Goal: Task Accomplishment & Management: Use online tool/utility

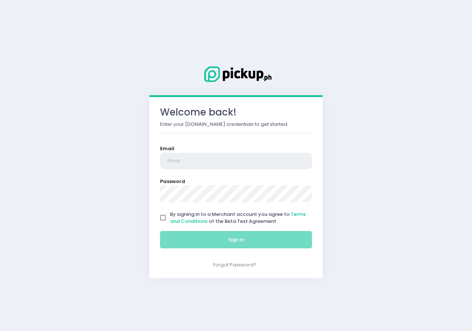
type input "[EMAIL_ADDRESS][DOMAIN_NAME]"
click at [163, 217] on input "By signing in to a Merchant account you agree to Terms and Conditions of the Be…" at bounding box center [163, 218] width 14 height 14
checkbox input "true"
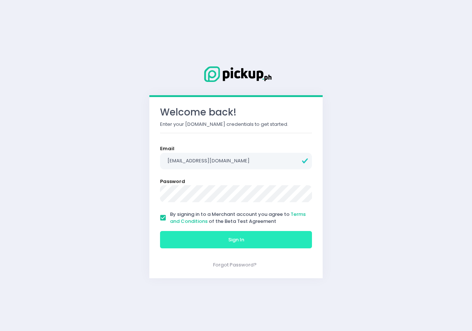
click at [252, 242] on button "Sign In" at bounding box center [236, 240] width 152 height 18
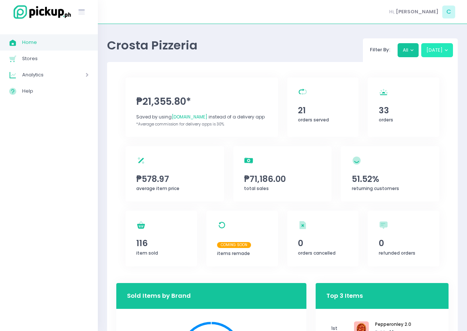
click at [445, 49] on button "[DATE]" at bounding box center [437, 50] width 32 height 14
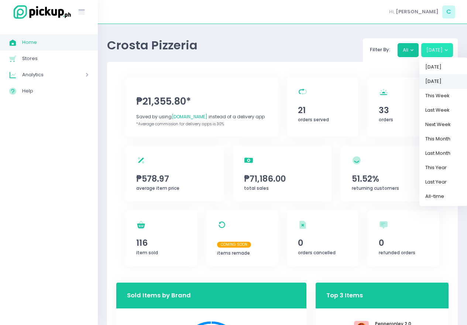
click at [440, 83] on link "[DATE]" at bounding box center [443, 82] width 48 height 14
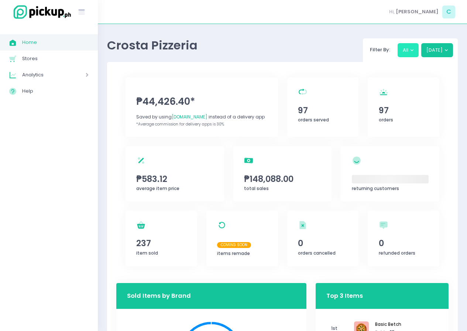
click at [405, 50] on button "All" at bounding box center [407, 50] width 21 height 14
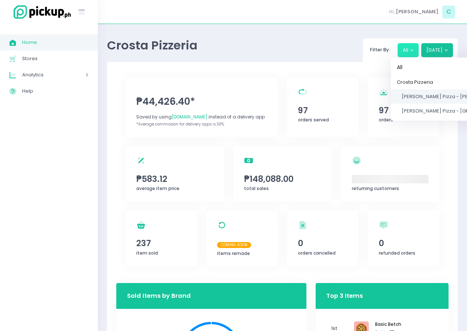
click at [409, 96] on span "[PERSON_NAME] Pizza - [PERSON_NAME]" at bounding box center [450, 96] width 98 height 7
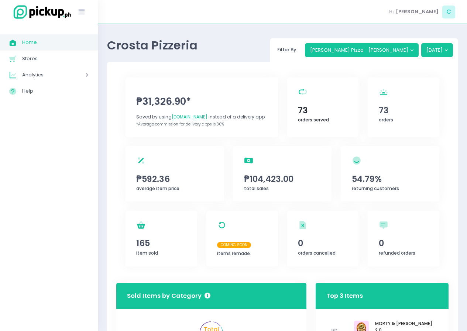
click at [306, 109] on span "73" at bounding box center [323, 110] width 50 height 13
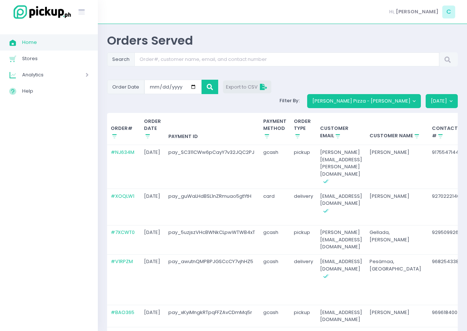
click at [248, 88] on span "Export to CSV" at bounding box center [247, 86] width 43 height 7
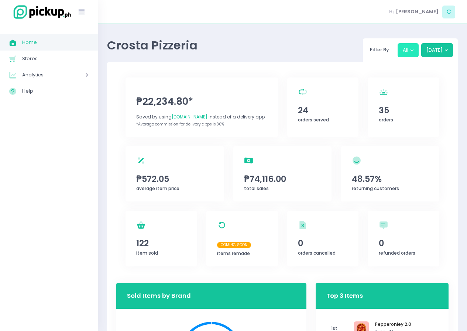
click at [414, 51] on button "All" at bounding box center [407, 50] width 21 height 14
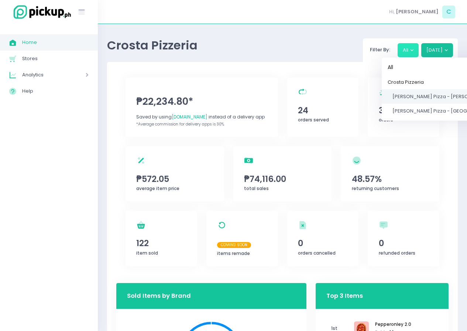
click at [425, 97] on span "[PERSON_NAME] Pizza - [PERSON_NAME]" at bounding box center [441, 96] width 98 height 7
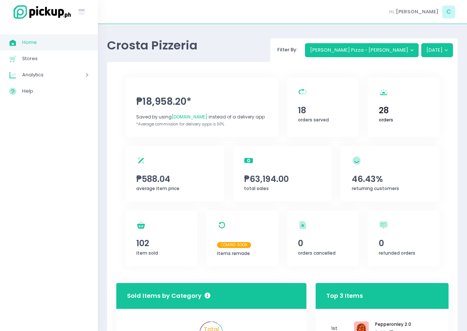
click at [385, 109] on span "28" at bounding box center [403, 110] width 50 height 13
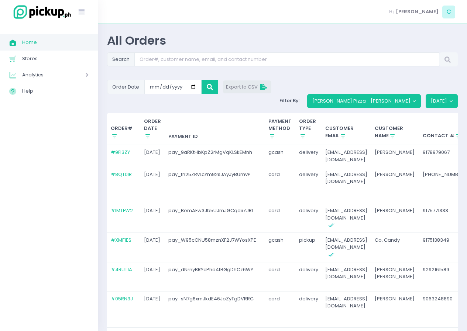
click at [250, 89] on span "Export to CSV" at bounding box center [247, 86] width 43 height 7
